Goal: Information Seeking & Learning: Learn about a topic

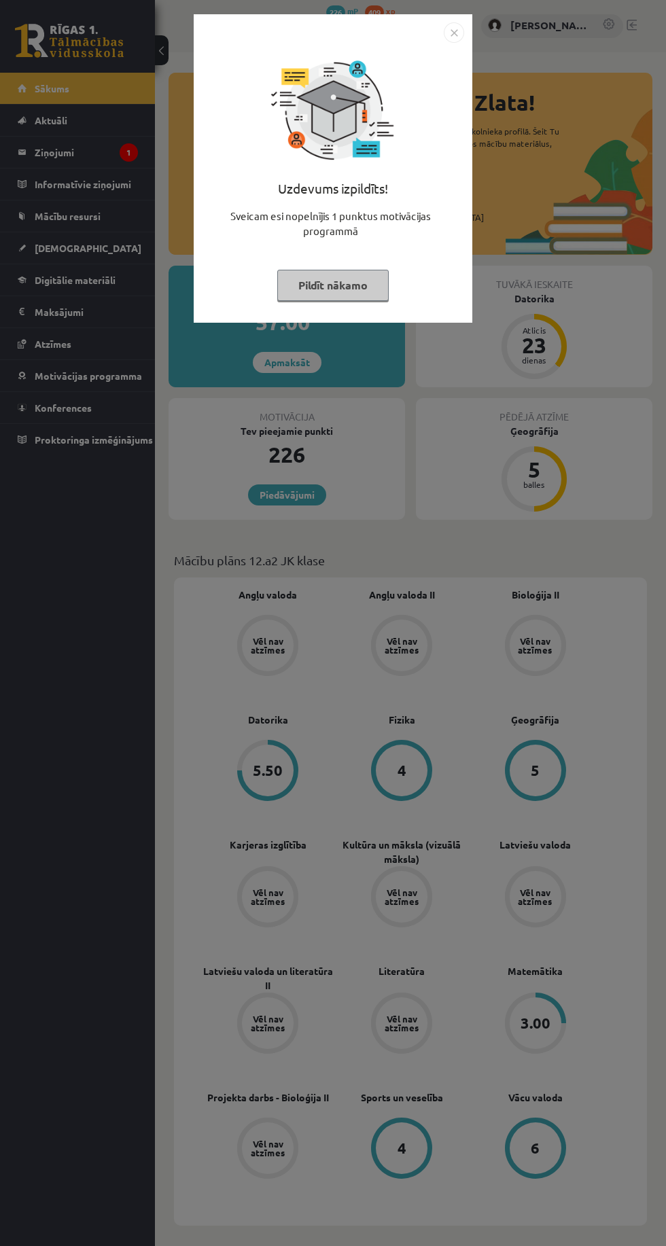
click at [460, 31] on img "Close" at bounding box center [454, 32] width 20 height 20
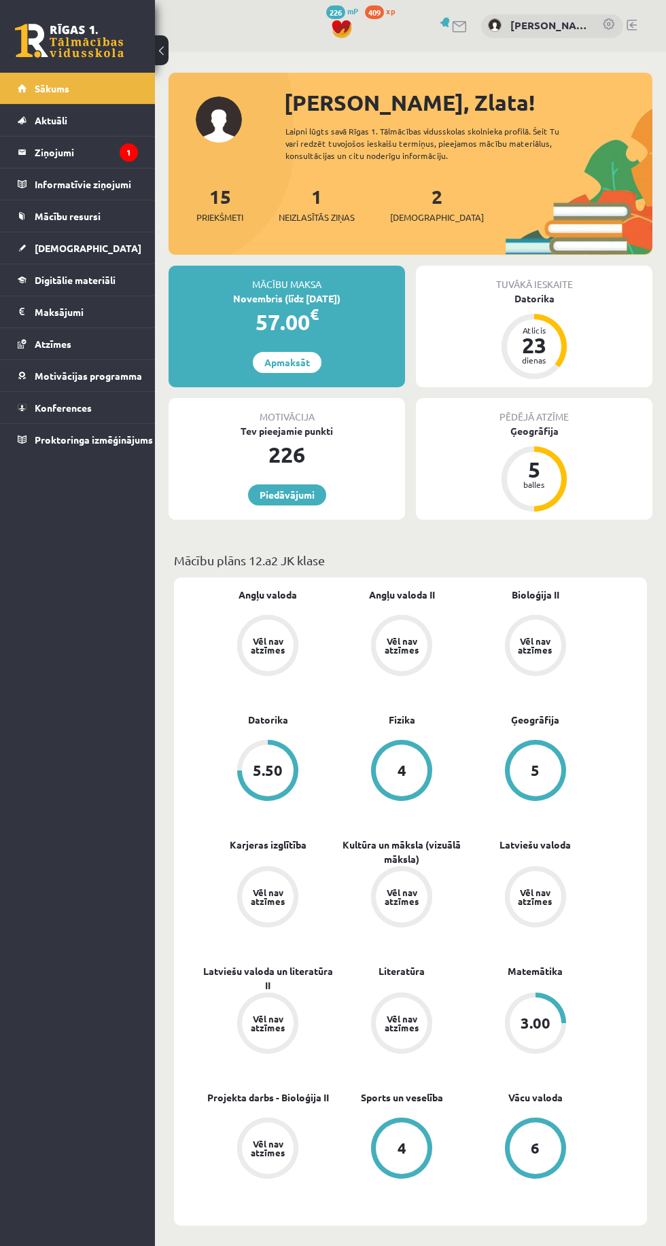
click at [65, 159] on legend "Ziņojumi 1" at bounding box center [86, 152] width 103 height 31
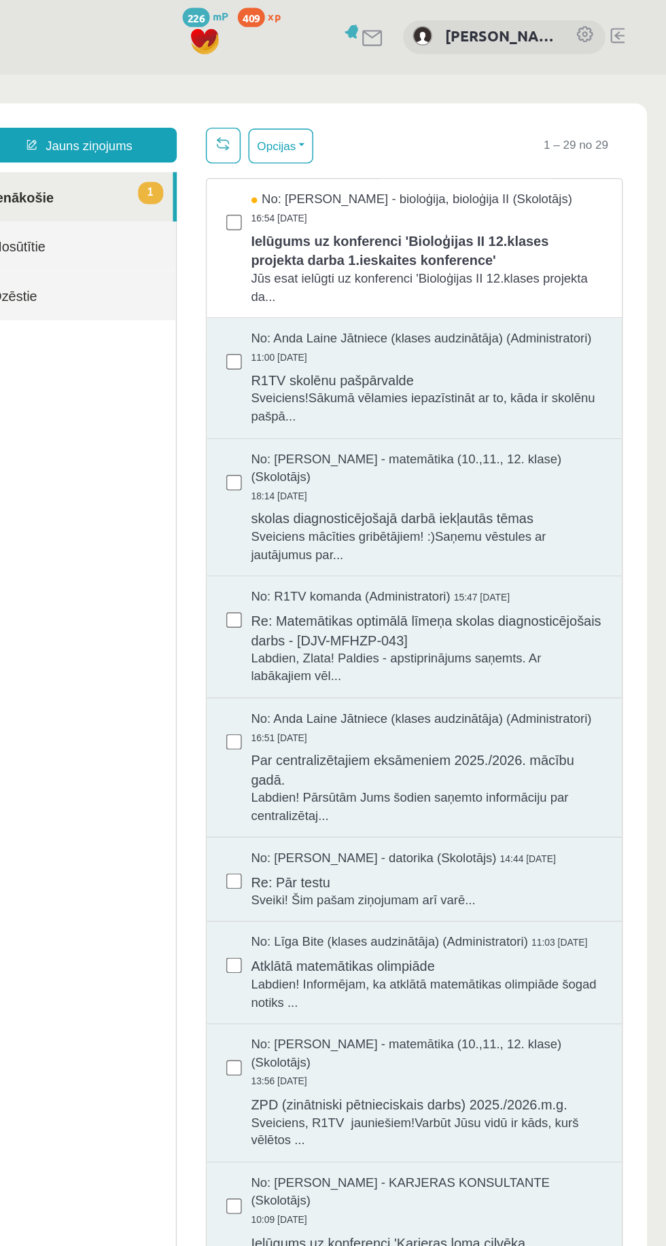
click at [348, 192] on span "Ielūgums uz konferenci 'Bioloģijas II 12.klases projekta darba 1.ieskaites konf…" at bounding box center [281, 196] width 247 height 31
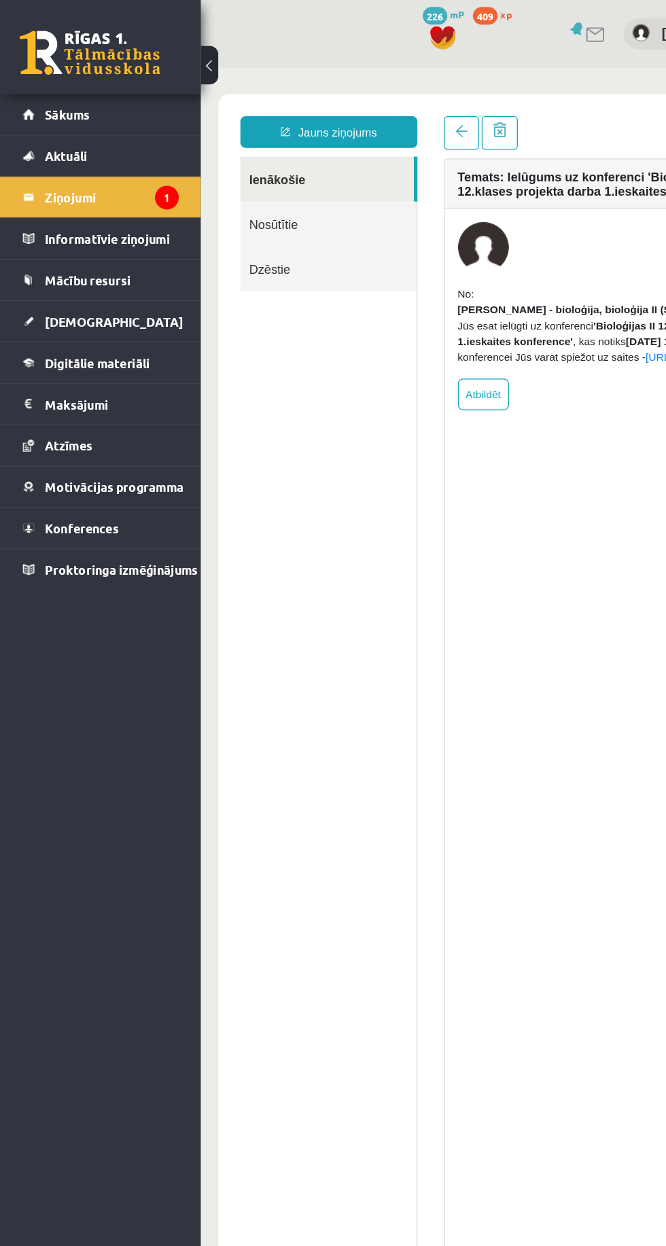
click at [57, 404] on span "Konferences" at bounding box center [63, 408] width 57 height 12
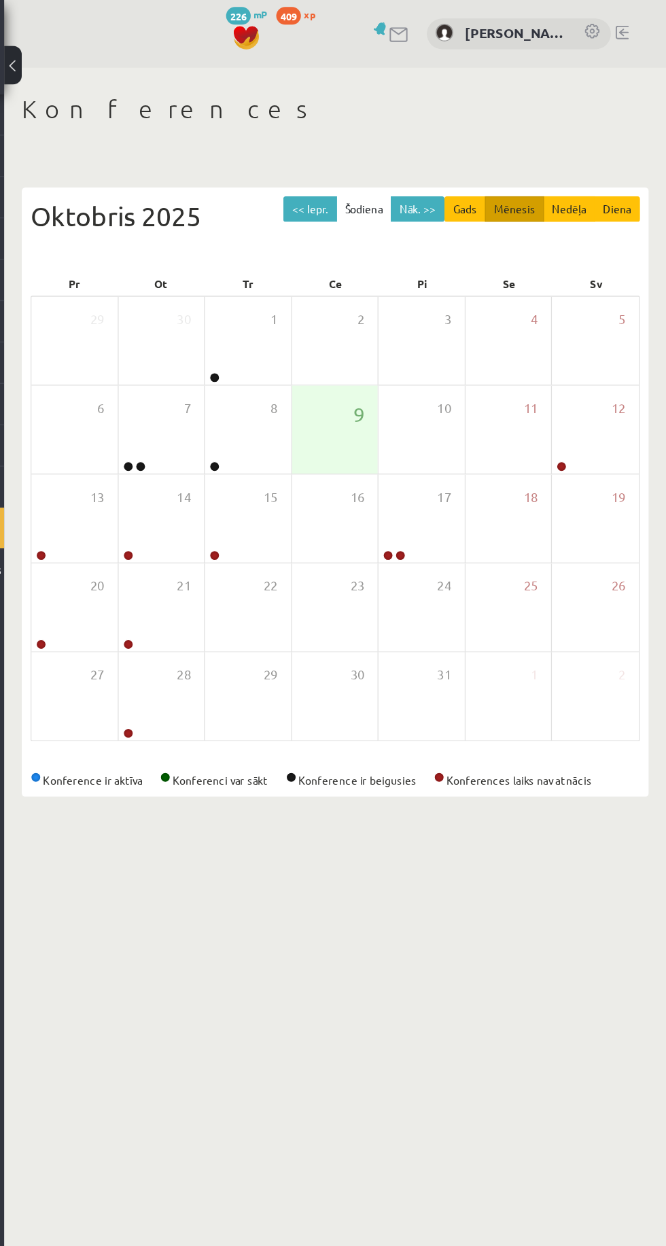
click at [618, 344] on div "12" at bounding box center [610, 332] width 67 height 68
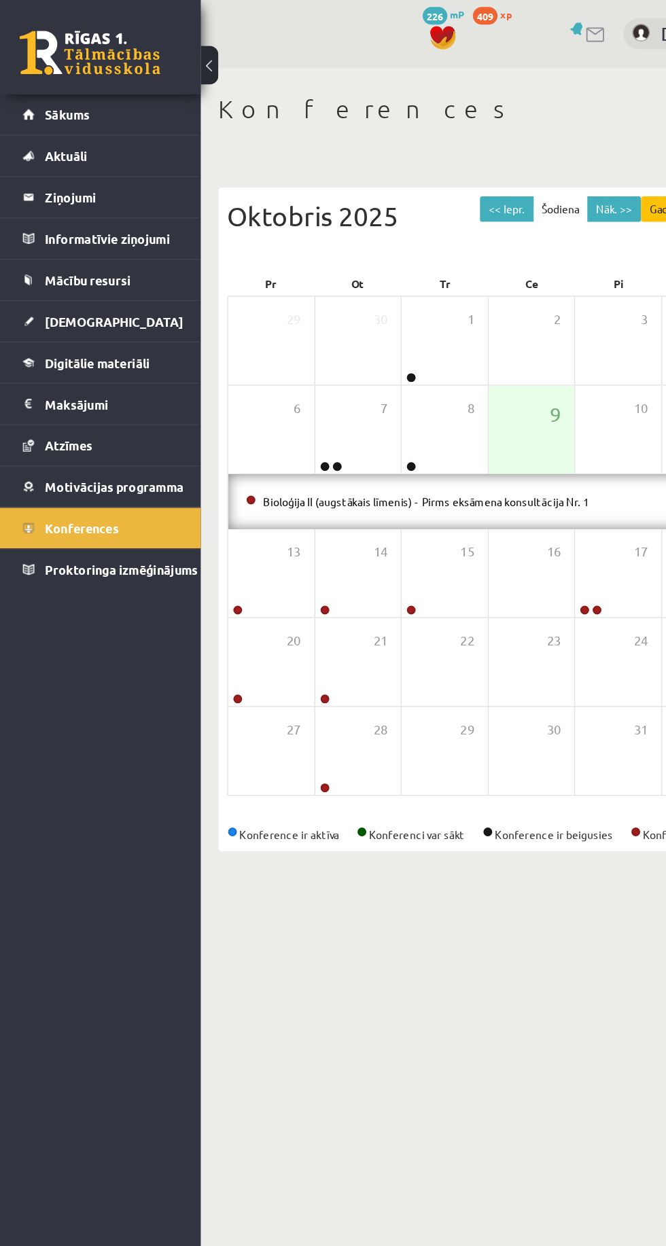
click at [41, 280] on span "Digitālie materiāli" at bounding box center [75, 280] width 81 height 12
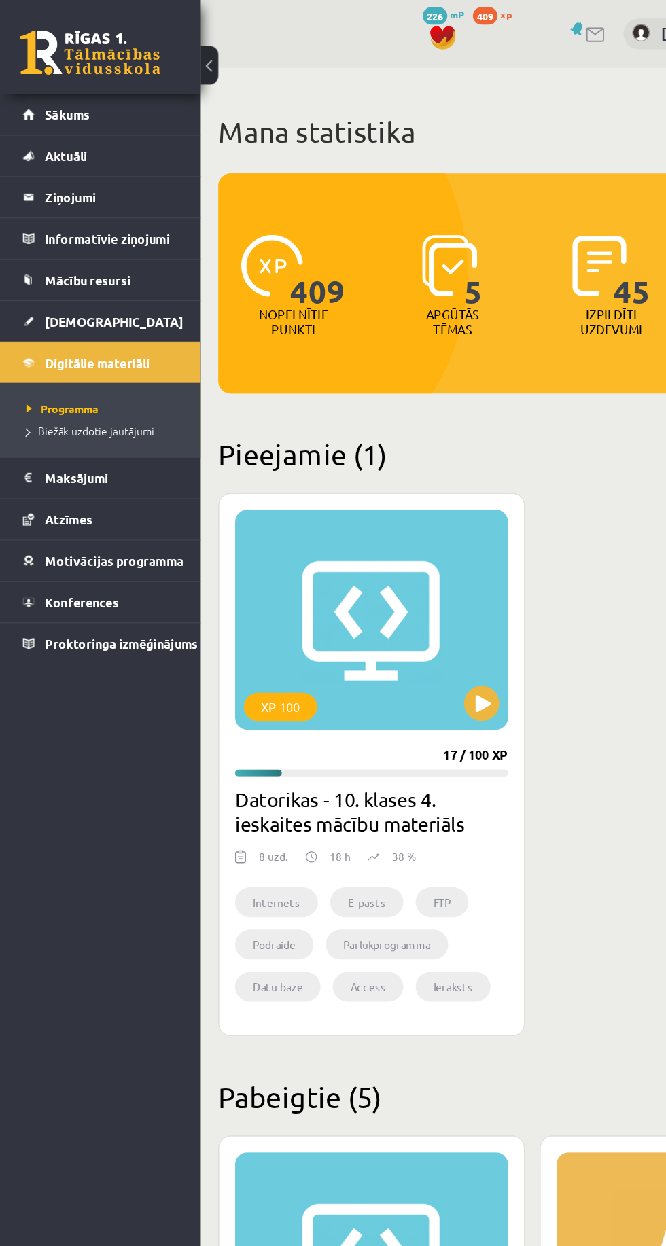
click at [41, 205] on link "Mācību resursi" at bounding box center [78, 215] width 120 height 31
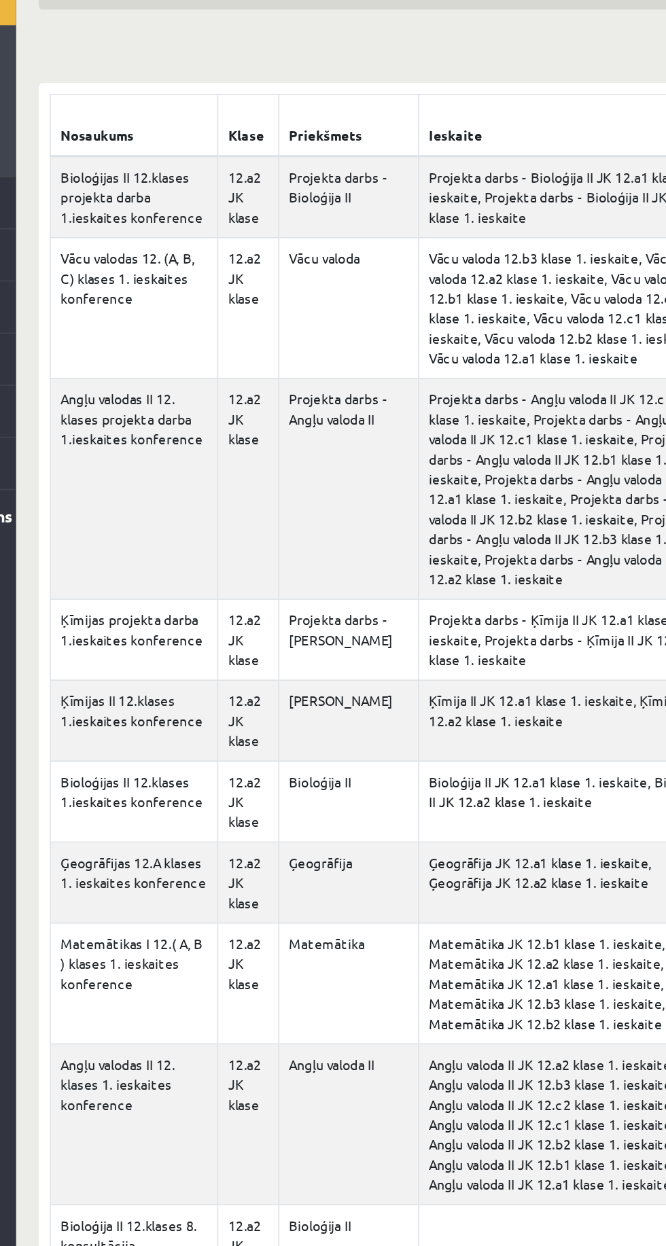
scroll to position [3, 0]
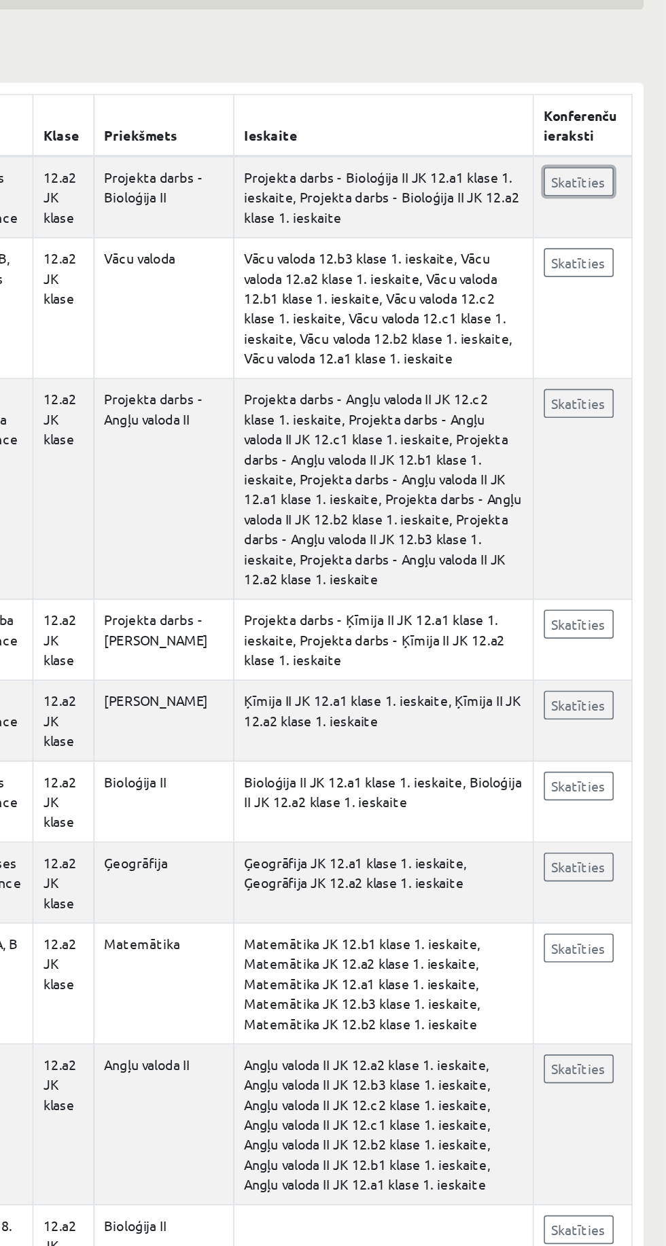
click at [618, 324] on link "Skatīties" at bounding box center [612, 328] width 43 height 18
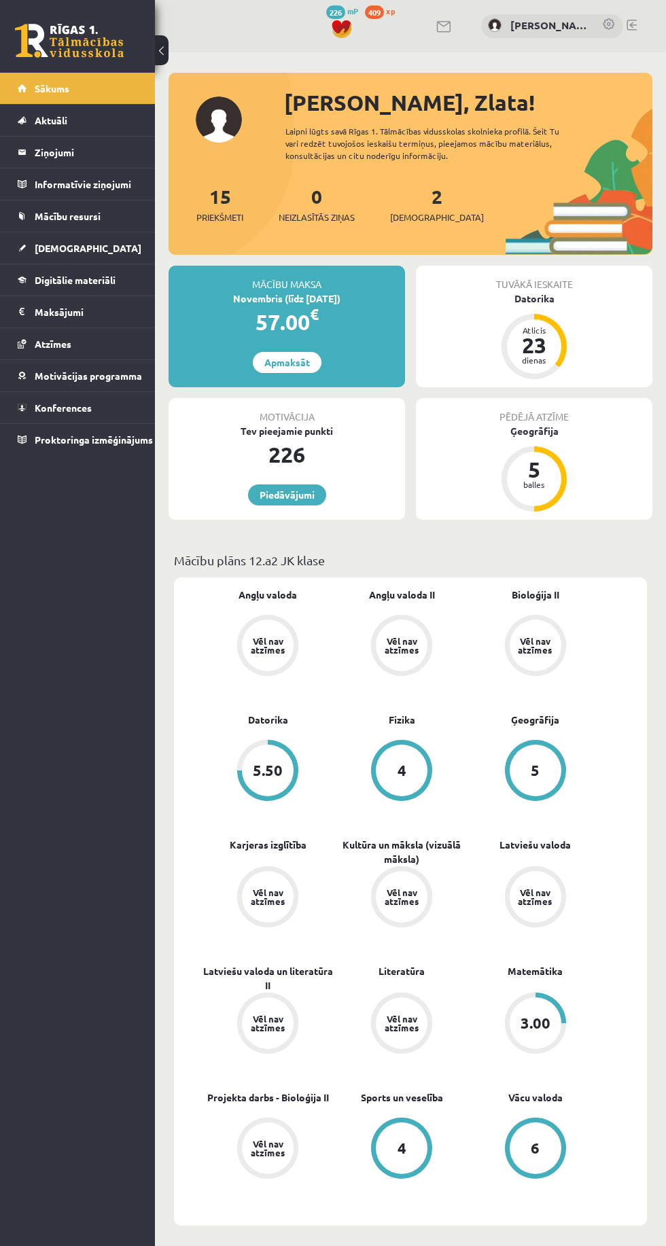
click at [67, 410] on span "Konferences" at bounding box center [63, 408] width 57 height 12
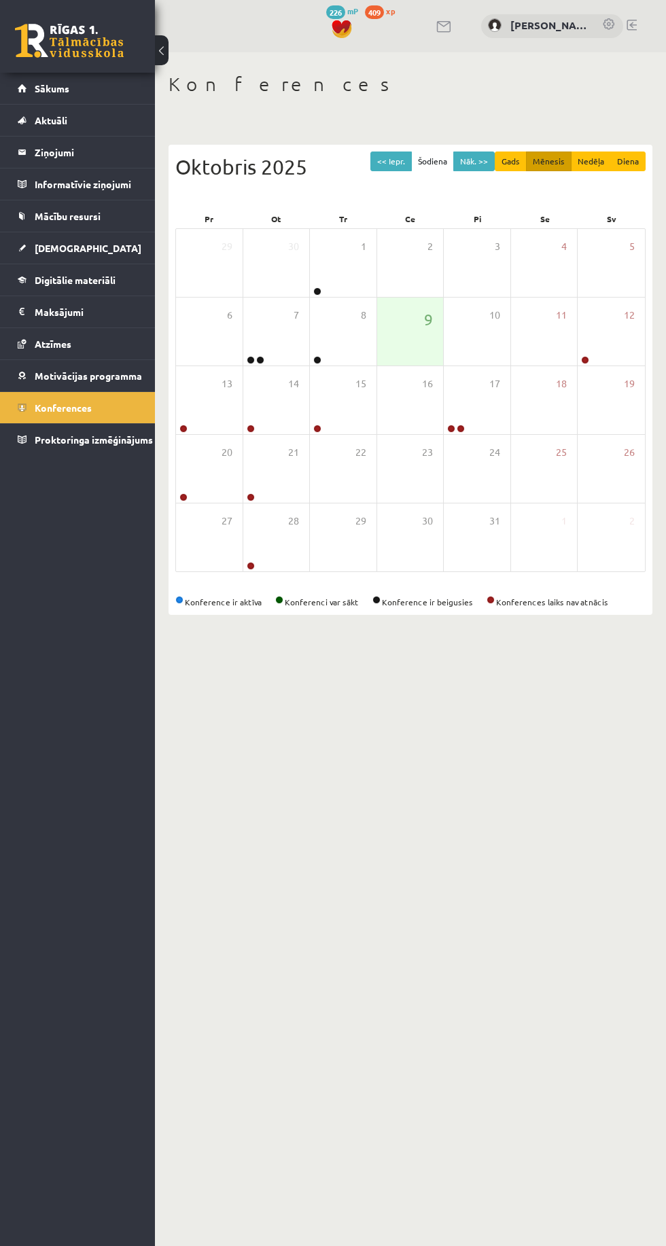
click at [47, 230] on link "Mācību resursi" at bounding box center [78, 215] width 120 height 31
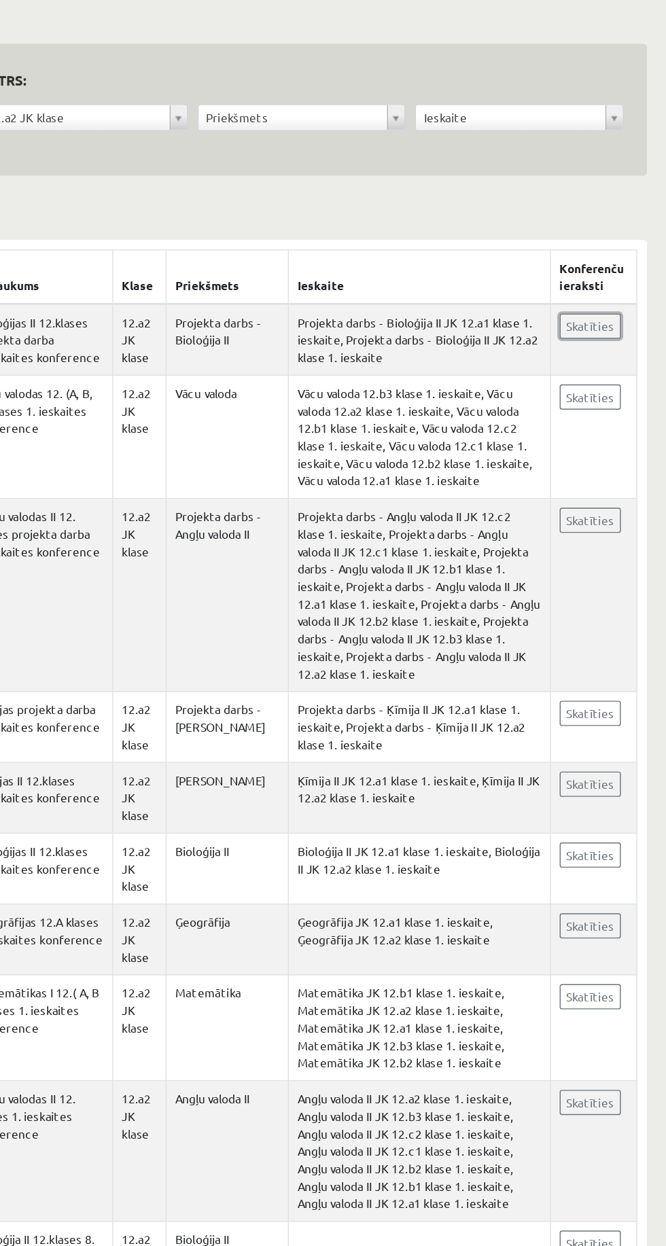
click at [630, 327] on link "Skatīties" at bounding box center [612, 330] width 43 height 18
